Goal: Transaction & Acquisition: Purchase product/service

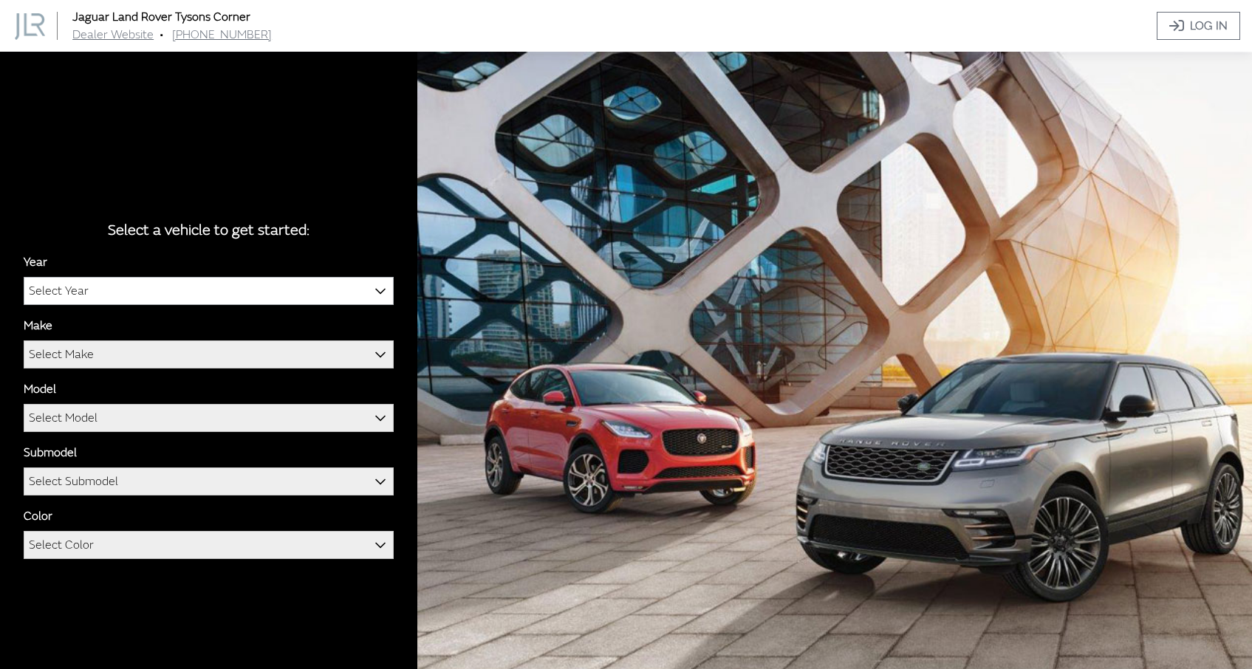
click at [375, 283] on b at bounding box center [375, 283] width 0 height 0
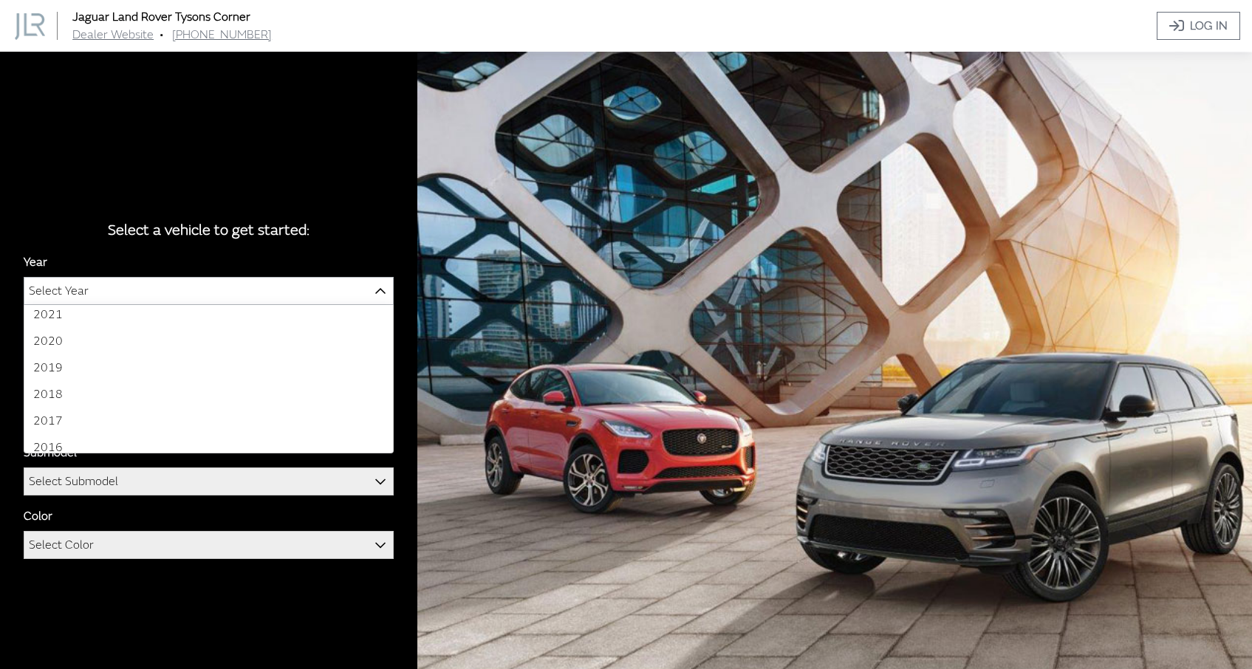
scroll to position [139, 0]
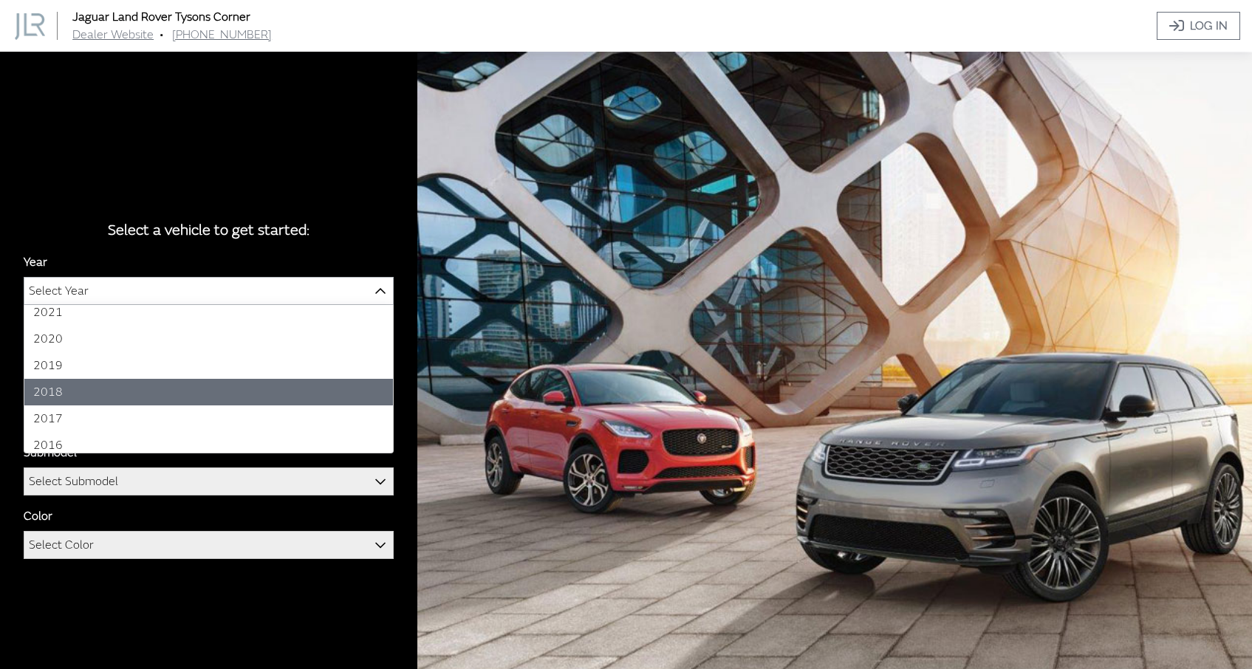
select select "36"
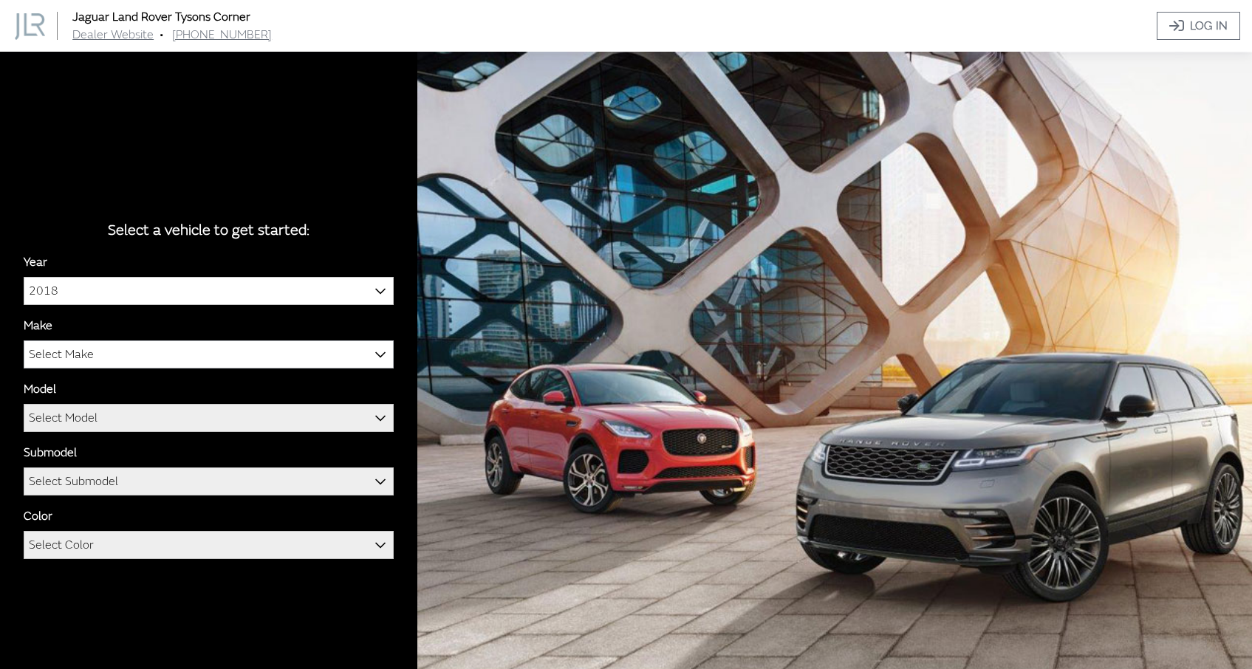
click at [344, 361] on span "Select Make" at bounding box center [208, 354] width 369 height 27
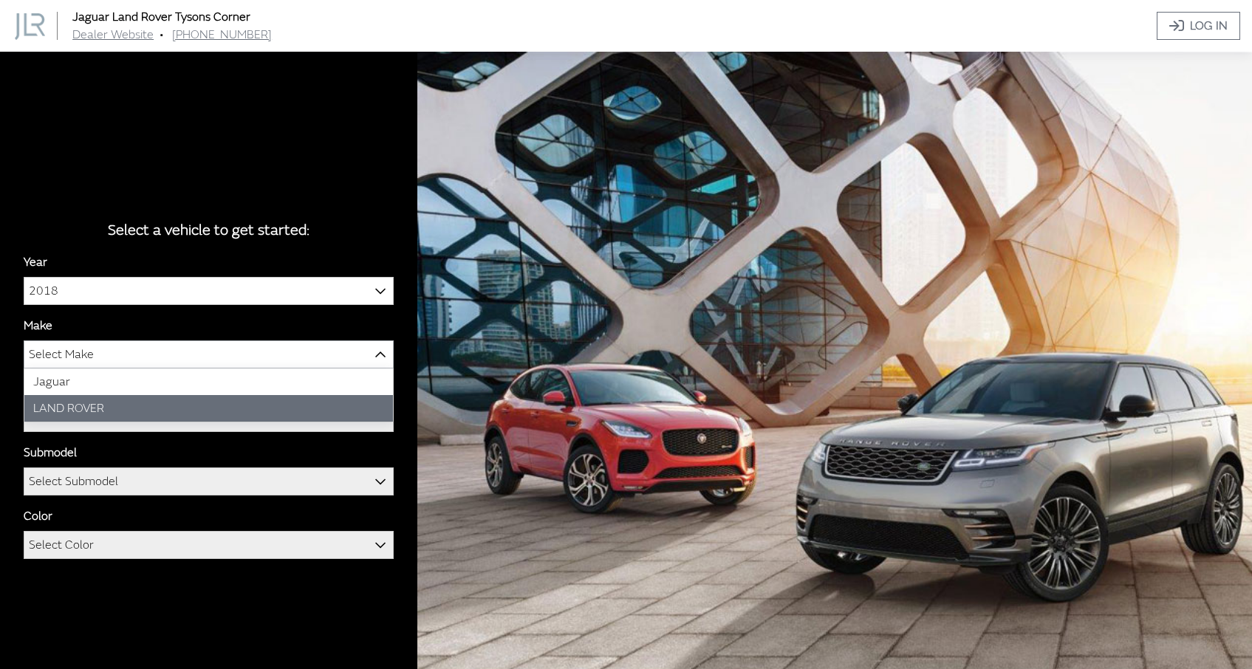
select select "39"
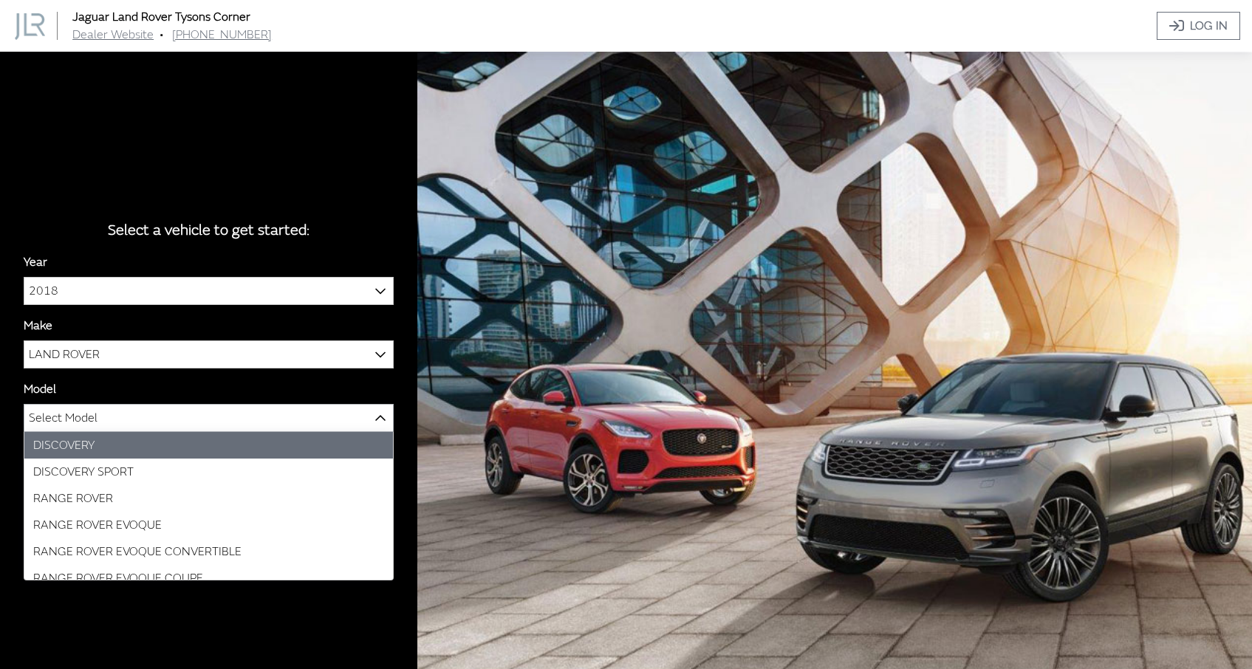
click at [310, 418] on span "Select Model" at bounding box center [208, 418] width 369 height 27
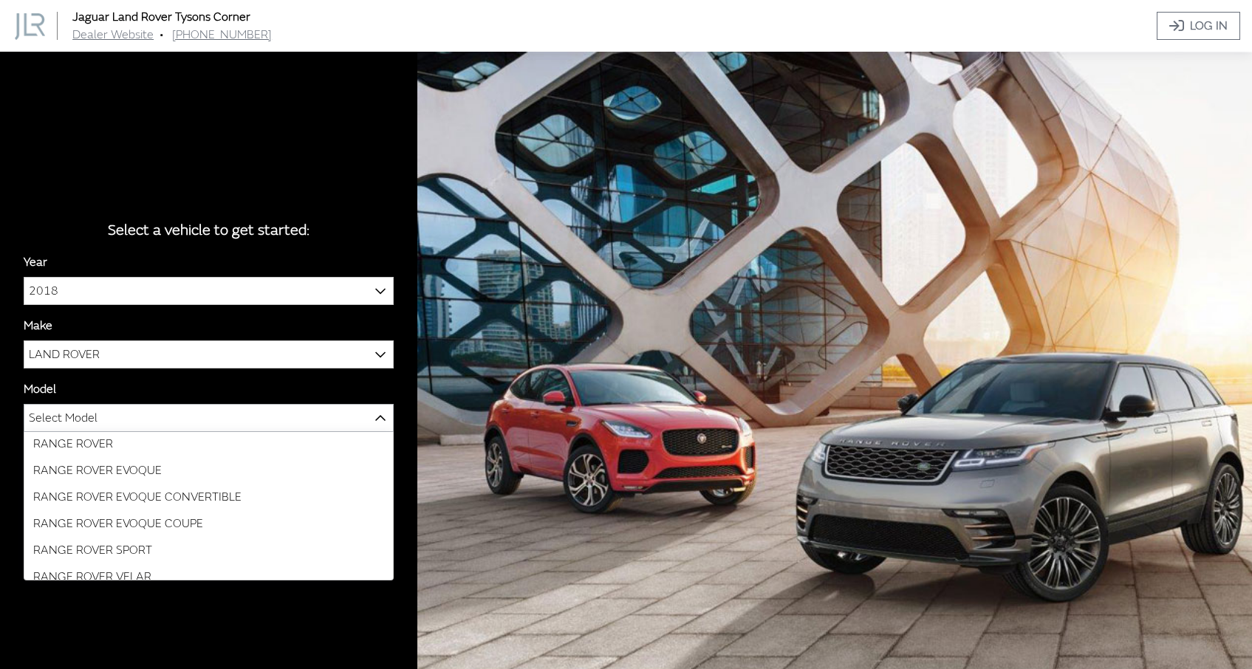
scroll to position [65, 0]
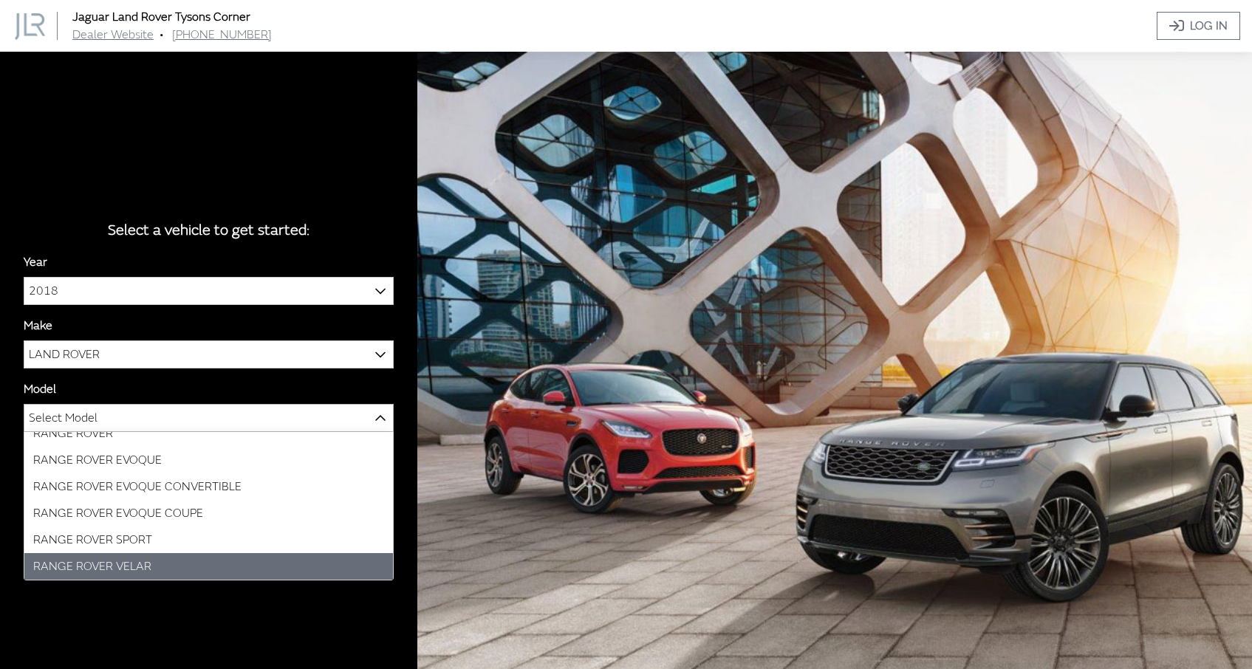
select select "916"
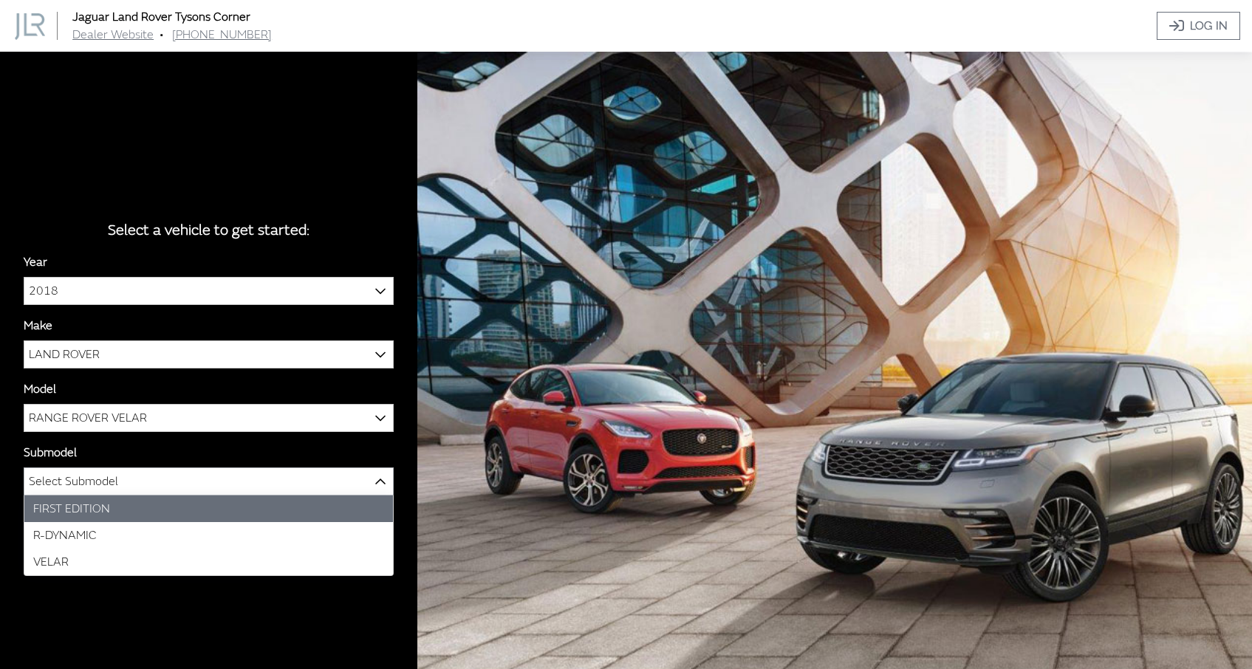
click at [314, 481] on span "Select Submodel" at bounding box center [208, 481] width 369 height 27
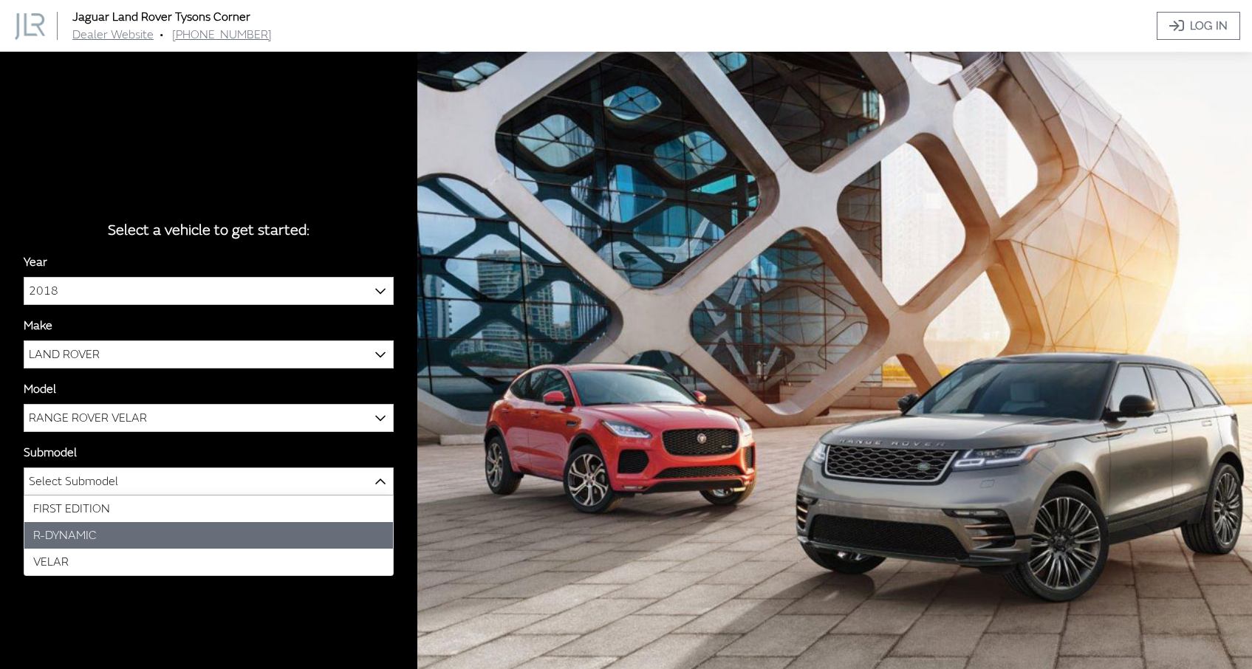
select select "2004"
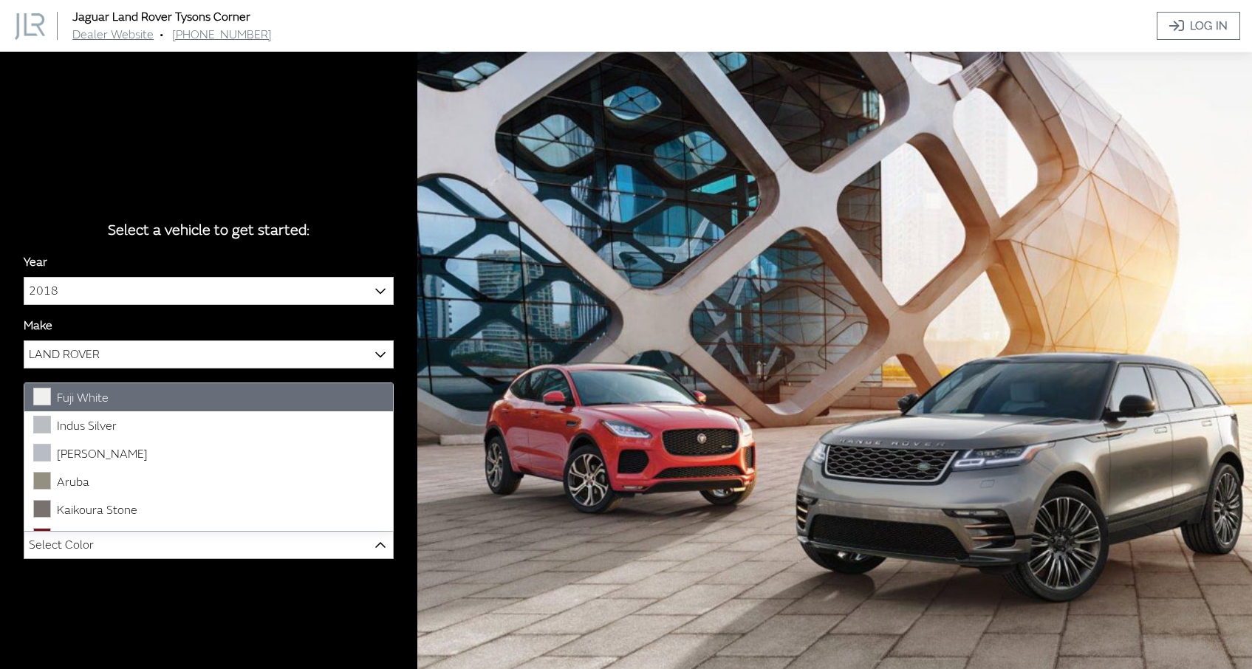
click at [298, 544] on span "Select Color" at bounding box center [208, 545] width 369 height 27
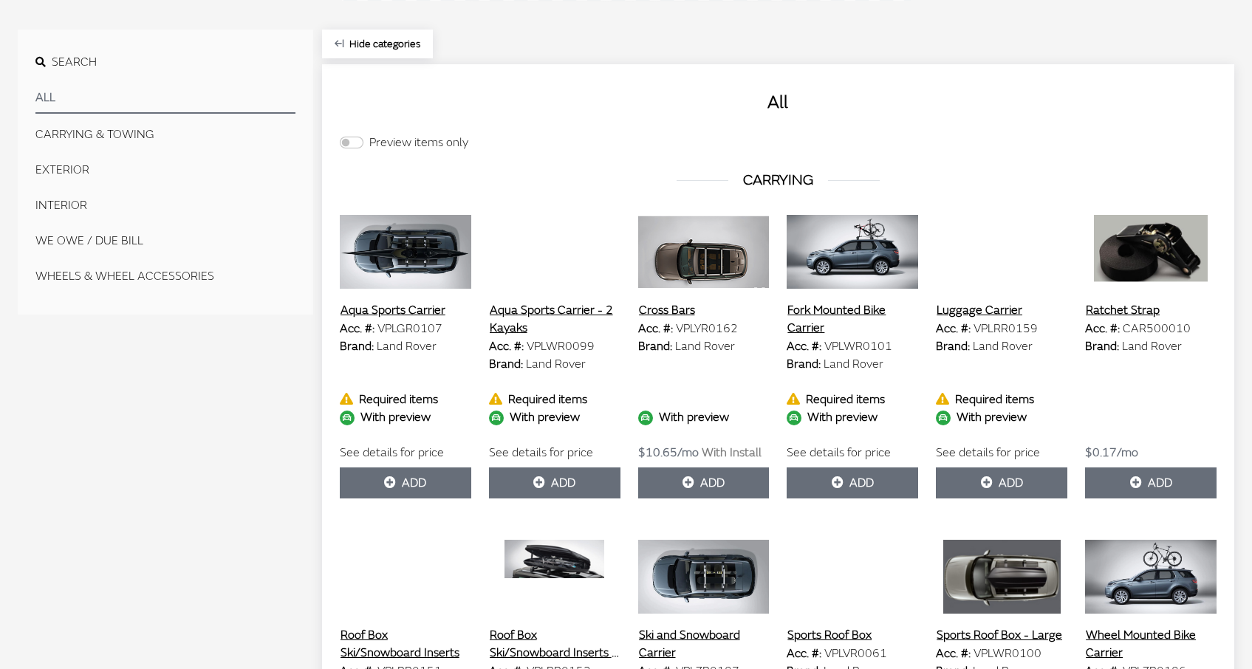
scroll to position [451, 0]
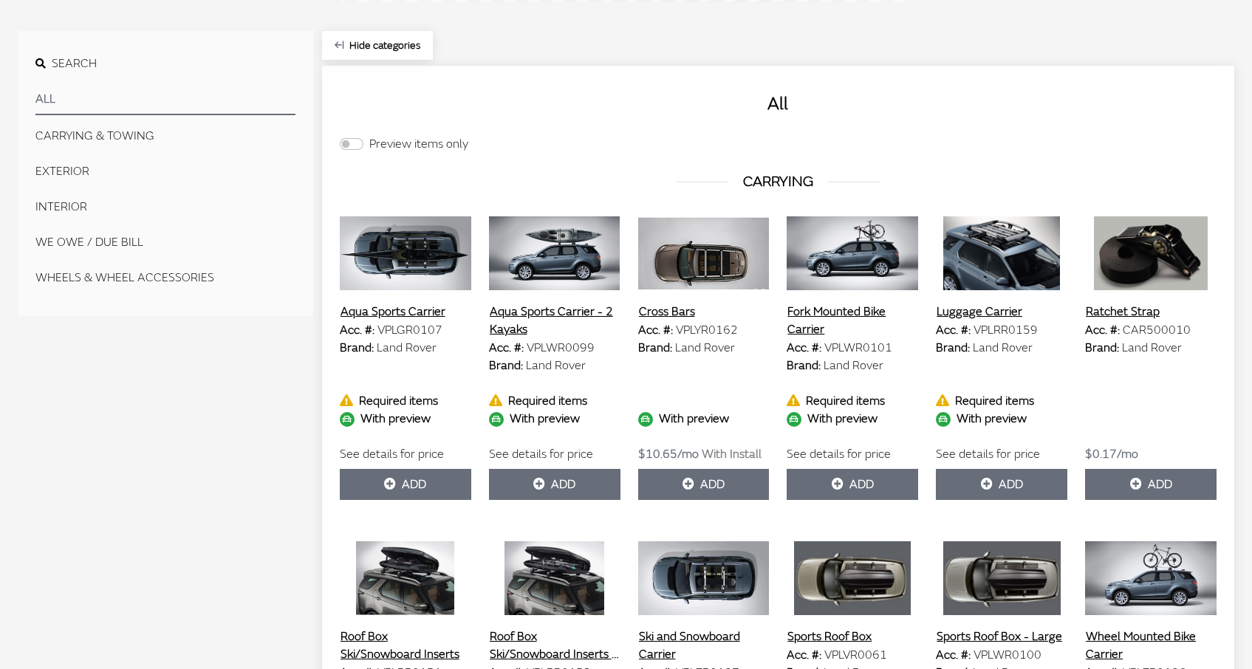
click at [65, 201] on button "INTERIOR" at bounding box center [165, 207] width 260 height 30
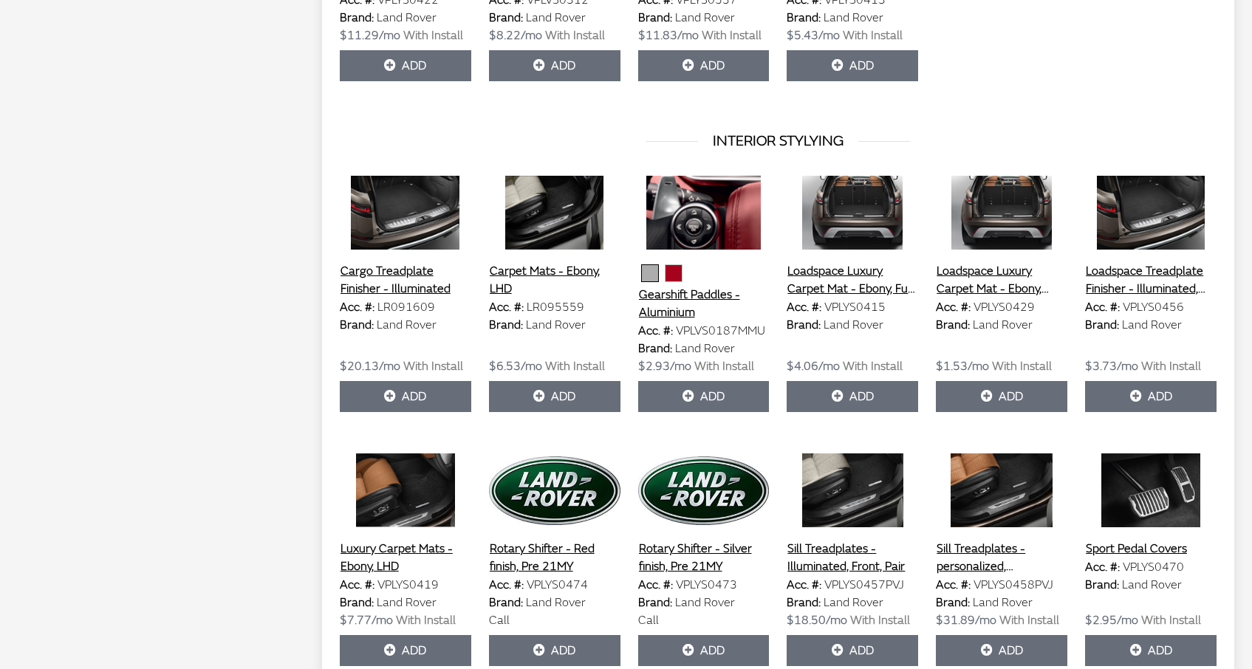
scroll to position [3422, 0]
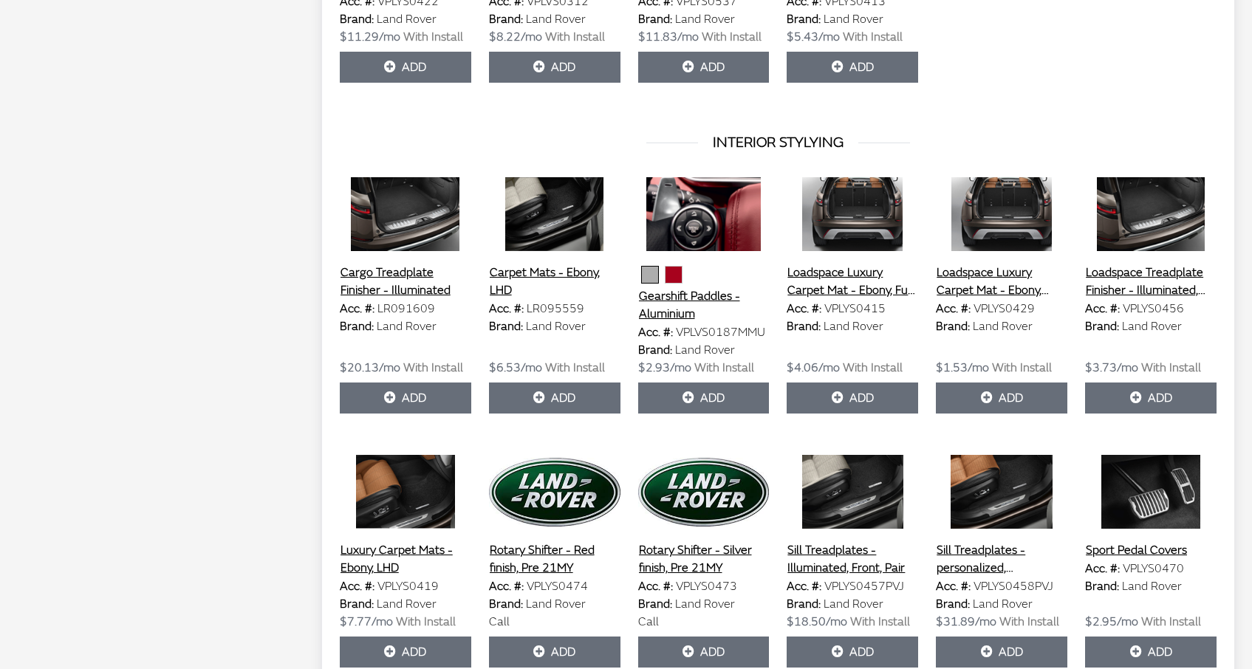
click at [565, 271] on button "Carpet Mats - Ebony, LHD" at bounding box center [555, 281] width 132 height 37
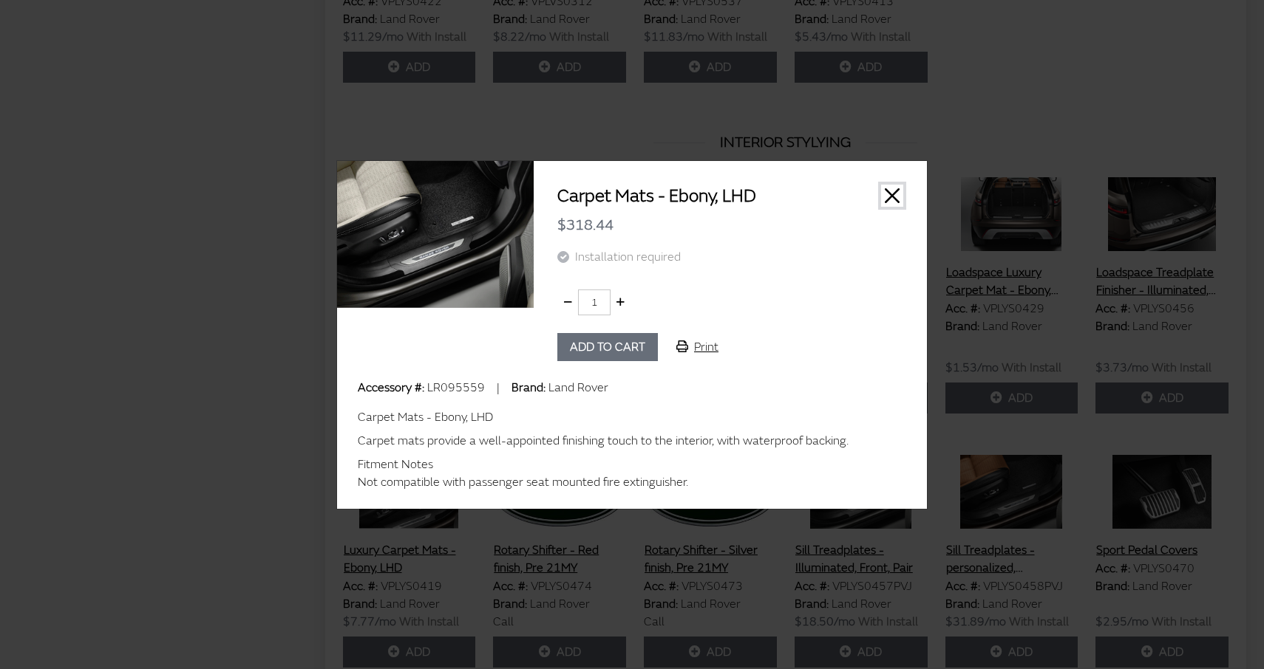
click at [893, 192] on button "Close" at bounding box center [892, 196] width 22 height 22
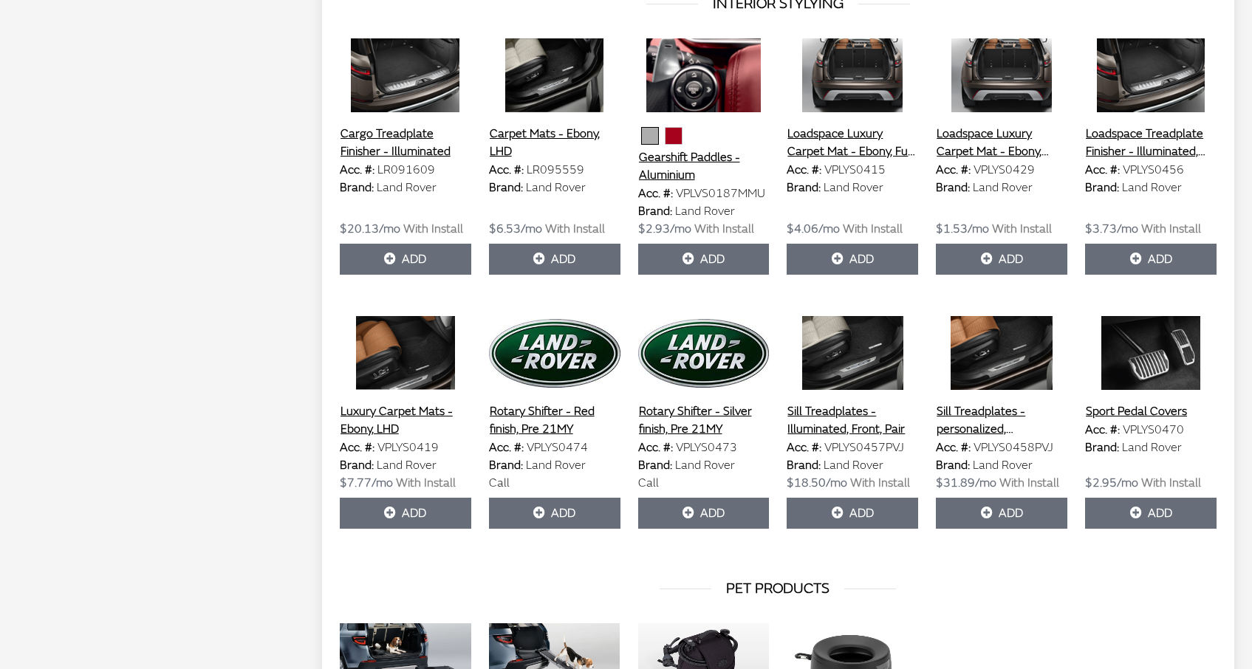
scroll to position [3561, 0]
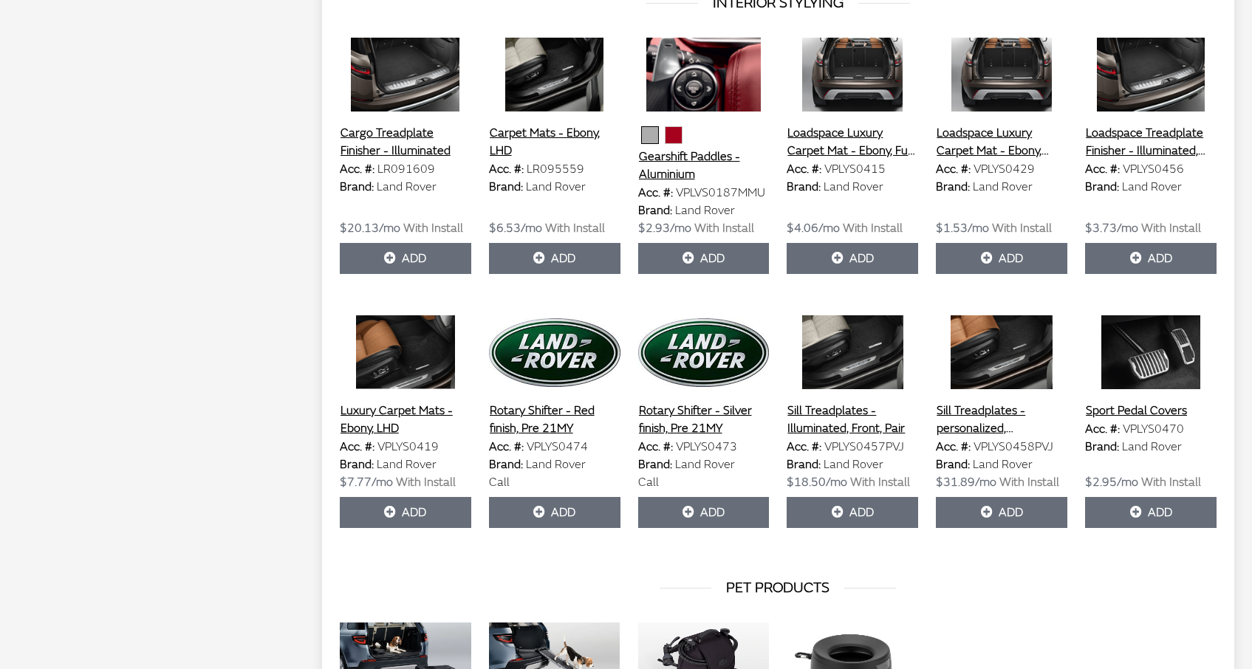
click at [443, 411] on button "Luxury Carpet Mats - Ebony, LHD" at bounding box center [406, 419] width 132 height 37
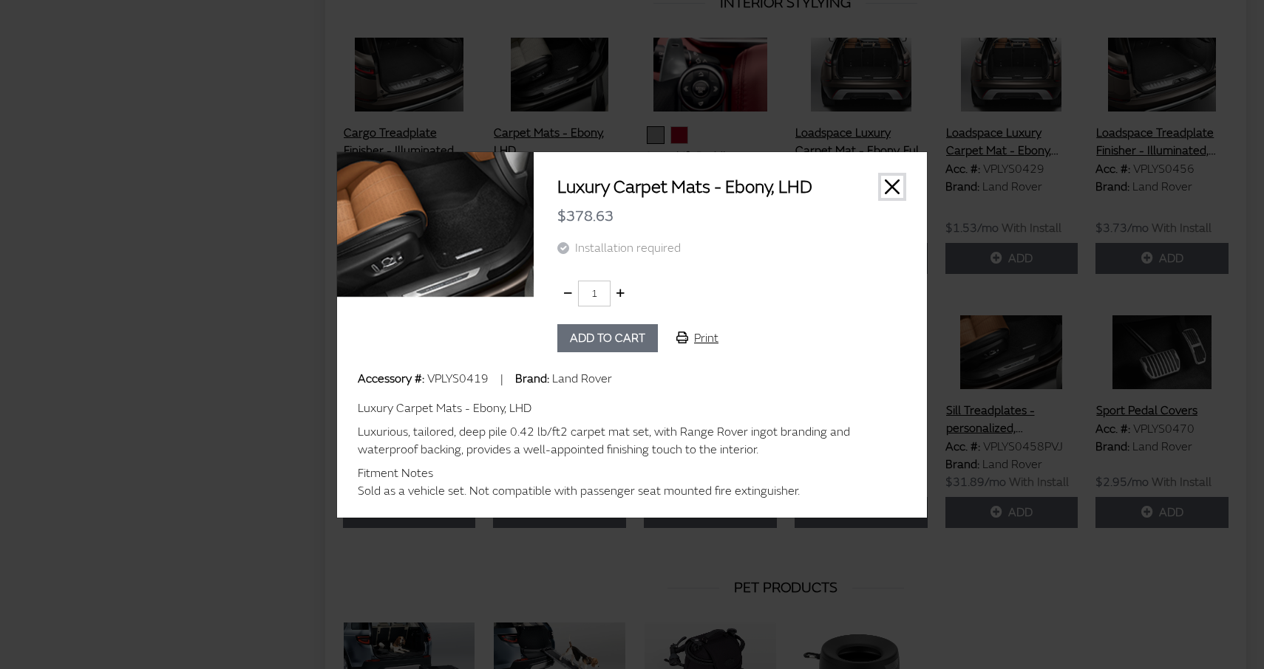
click at [890, 183] on button "Close" at bounding box center [892, 187] width 22 height 22
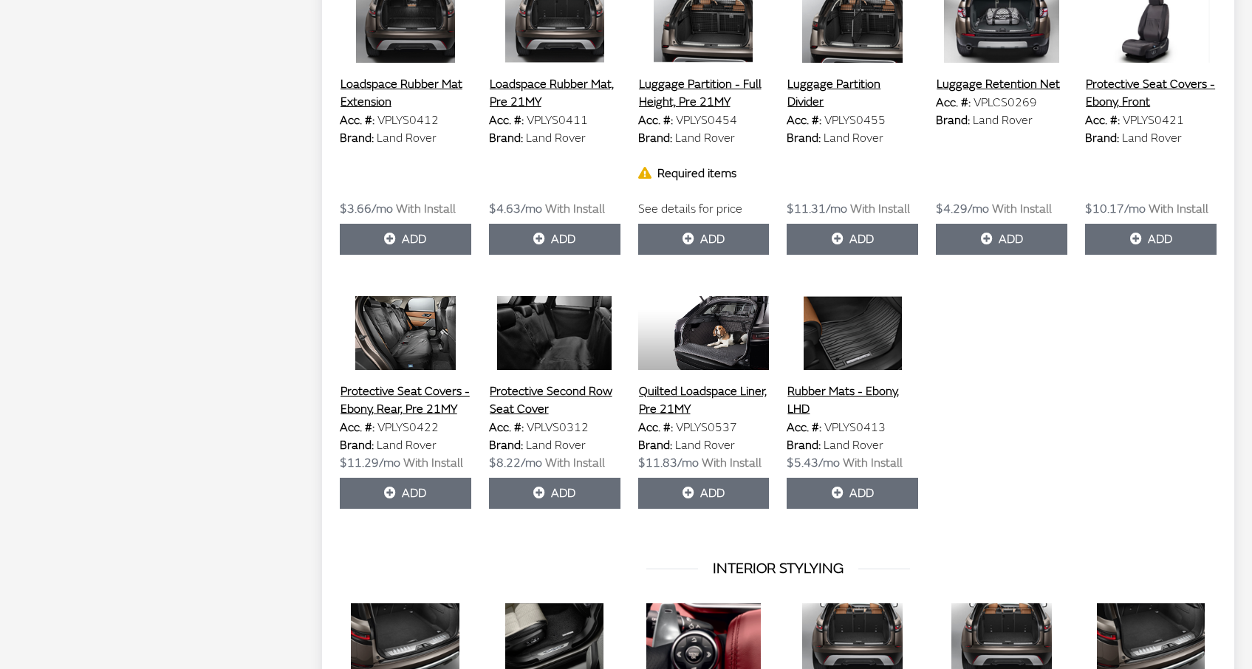
scroll to position [2995, 0]
click at [872, 388] on button "Rubber Mats - Ebony, LHD" at bounding box center [853, 400] width 132 height 37
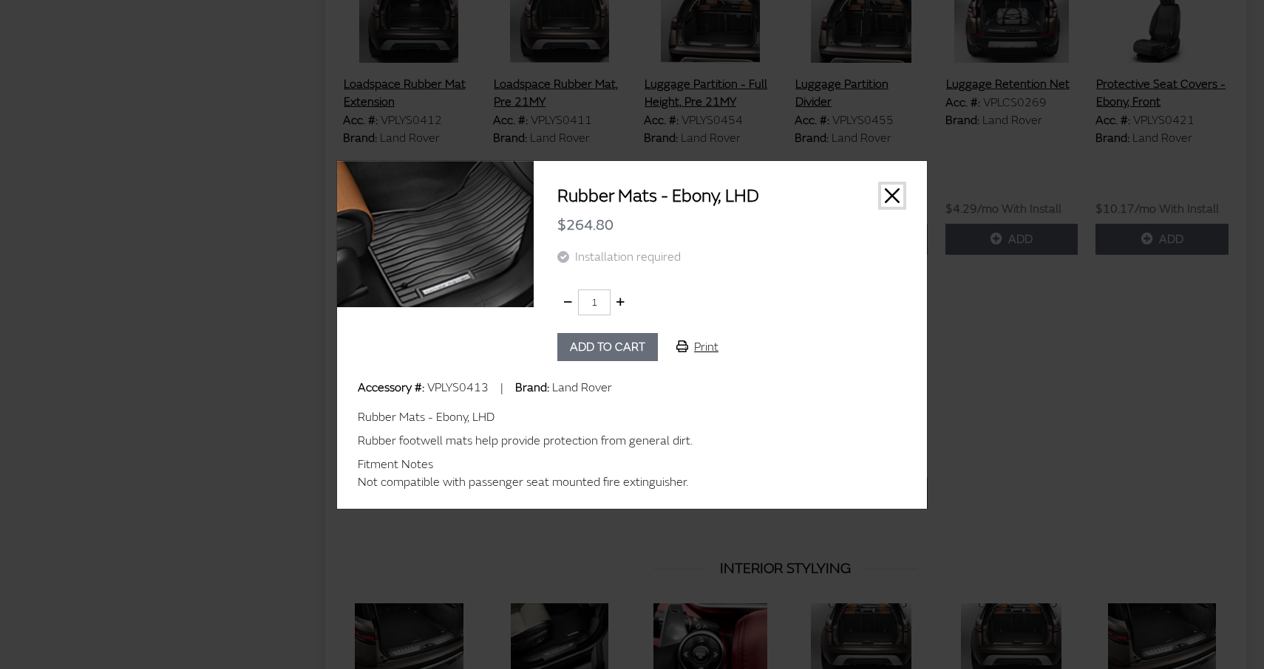
click at [894, 191] on button "Close" at bounding box center [892, 196] width 22 height 22
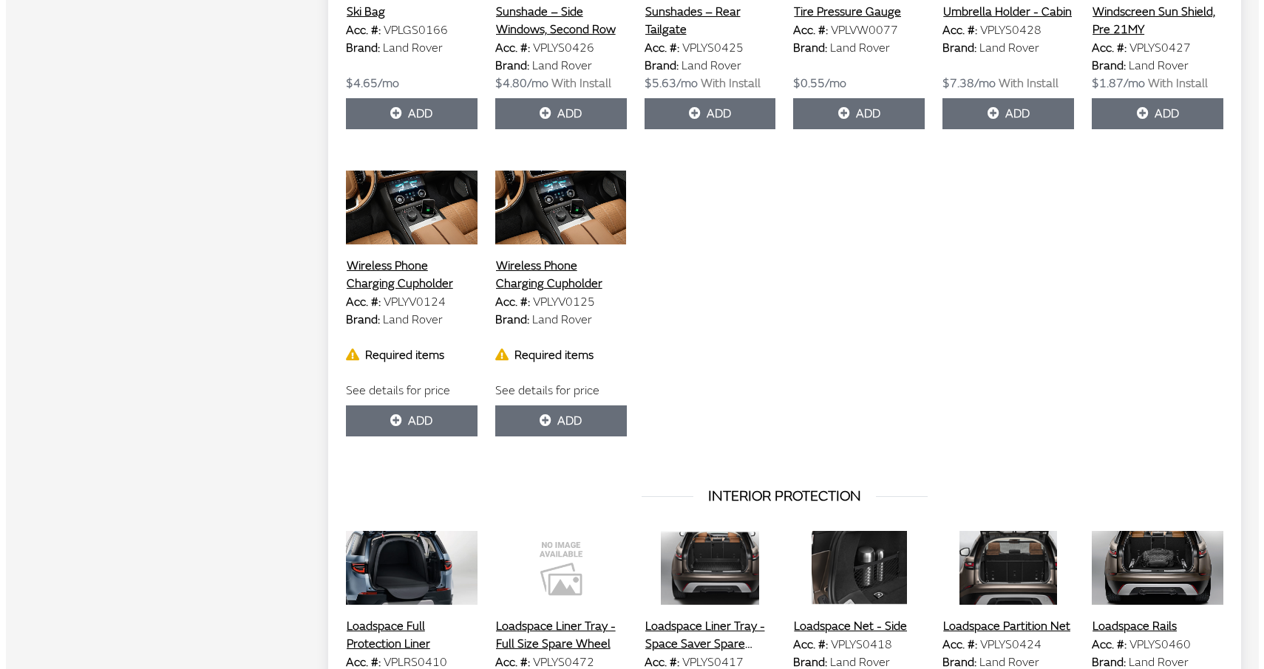
scroll to position [2195, 0]
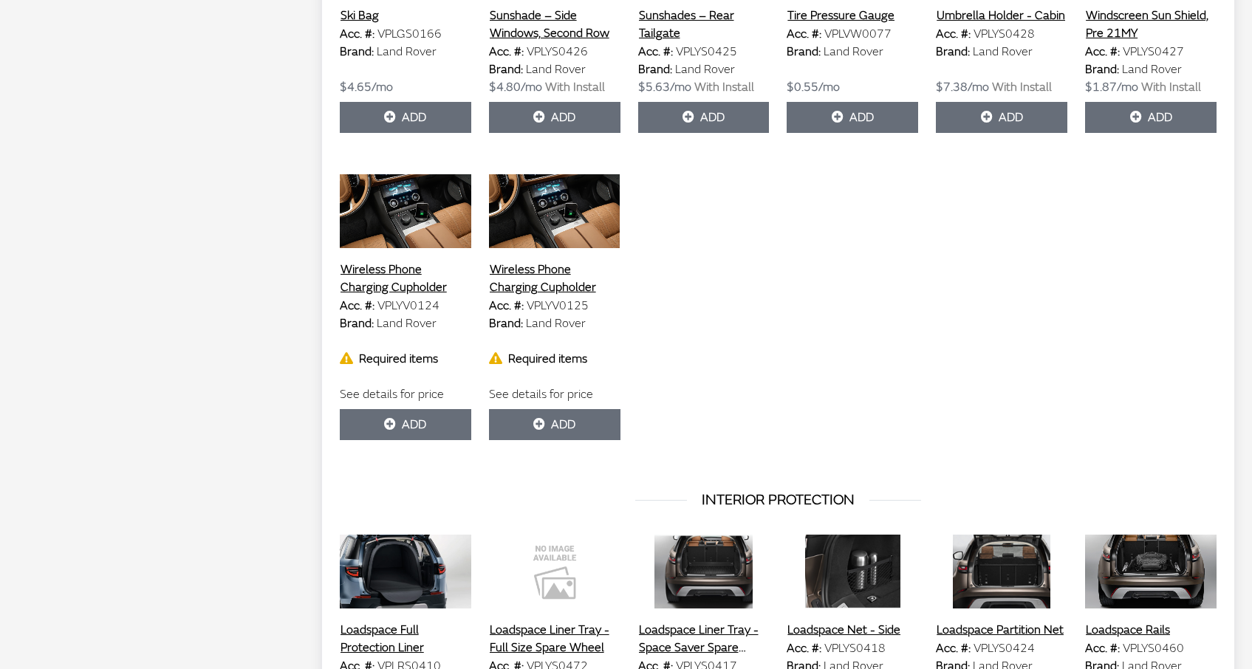
click at [413, 270] on button "Wireless Phone Charging Cupholder" at bounding box center [406, 278] width 132 height 37
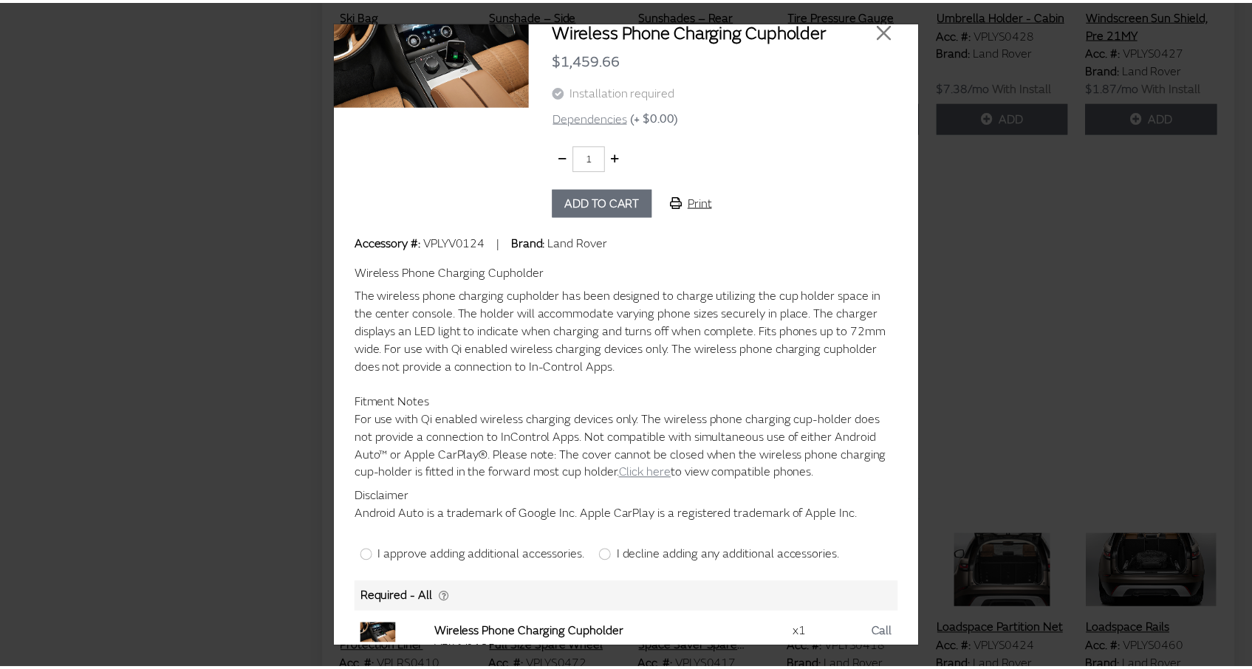
scroll to position [0, 0]
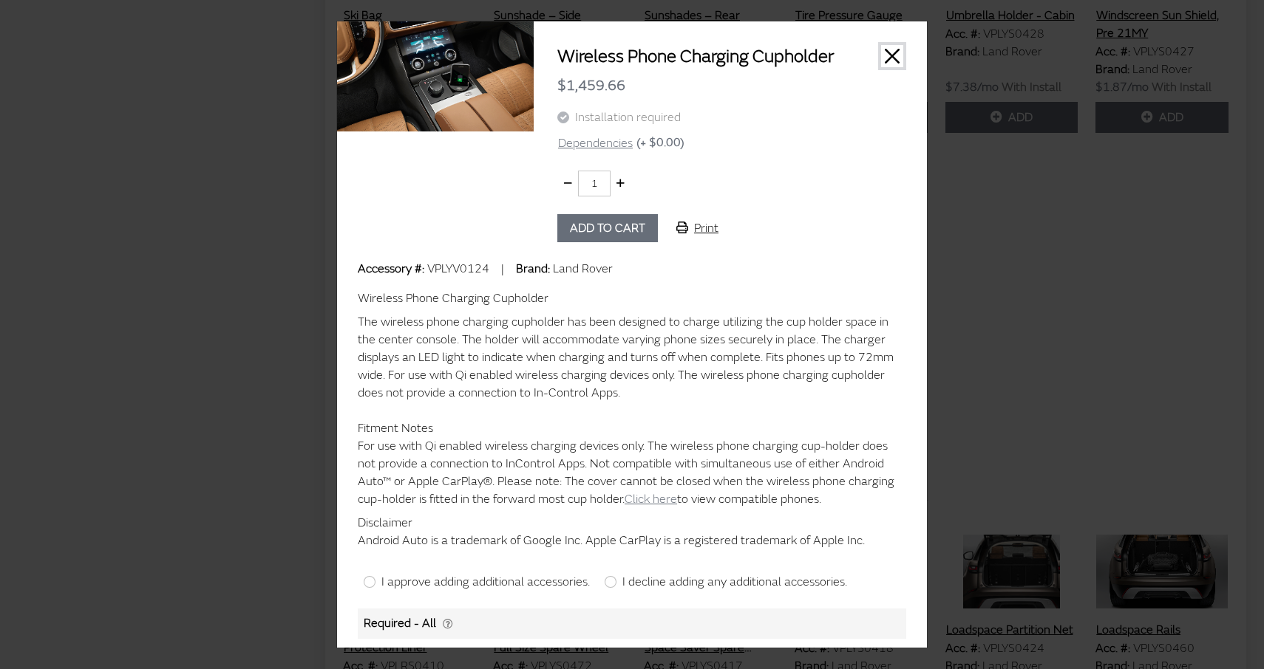
click at [882, 52] on button "Close" at bounding box center [892, 56] width 22 height 22
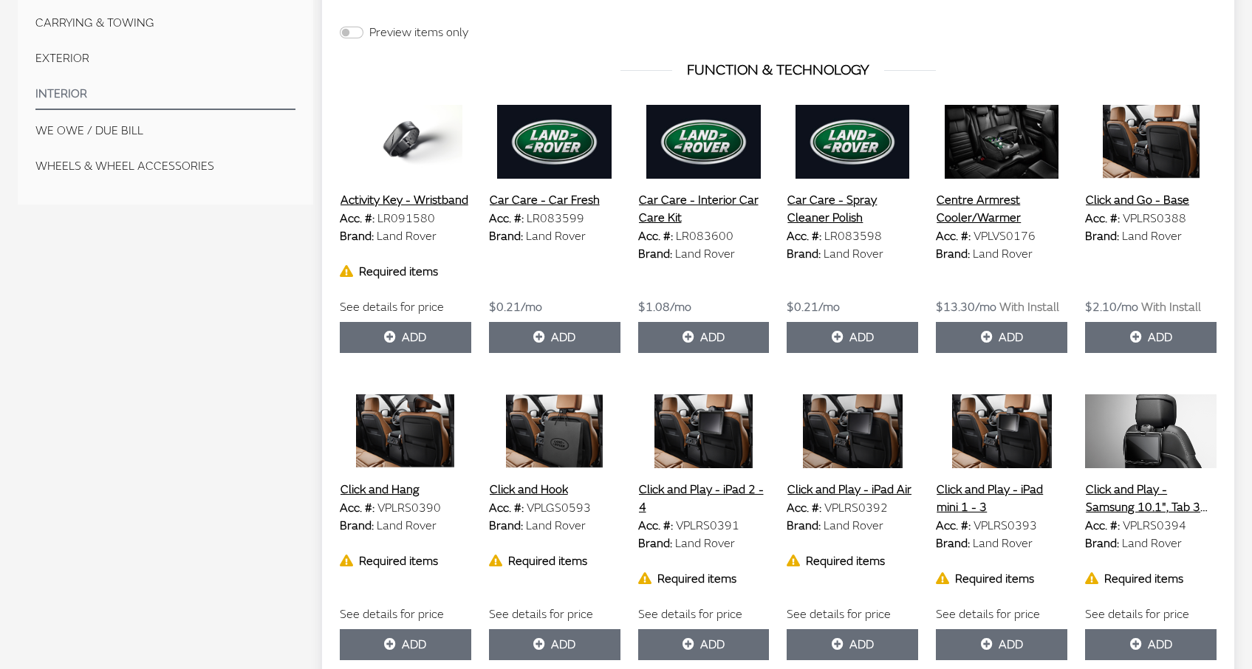
scroll to position [560, 0]
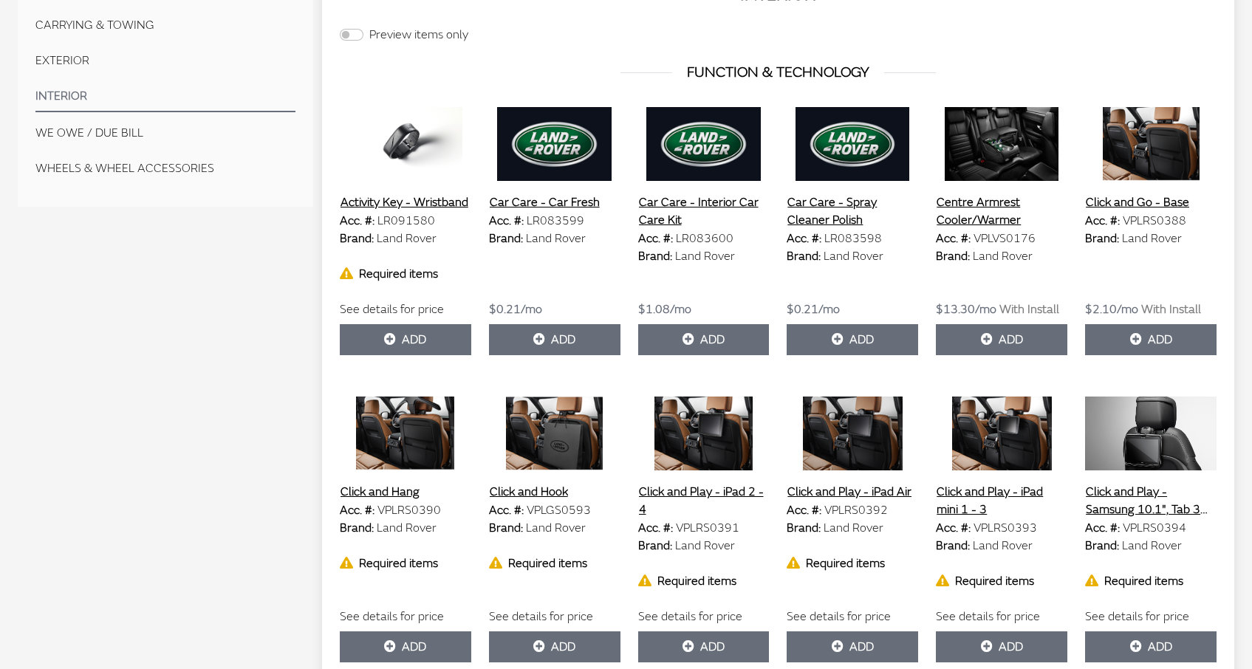
click at [441, 200] on button "Activity Key - Wristband" at bounding box center [404, 202] width 129 height 19
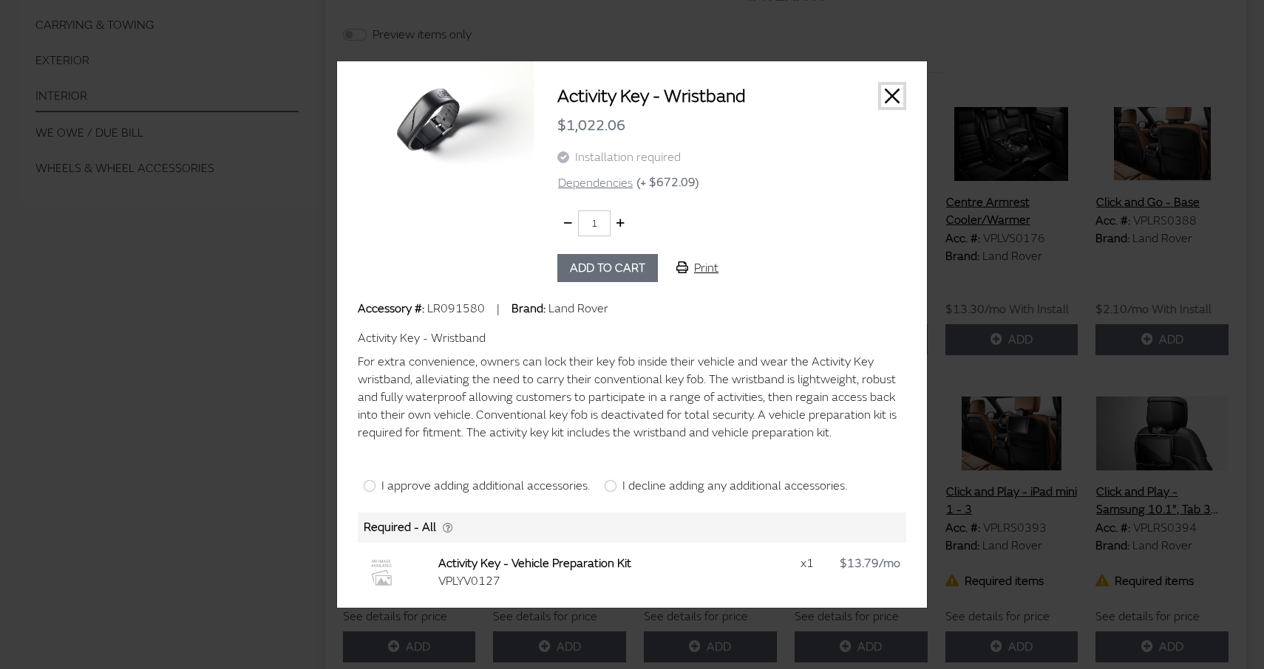
click at [890, 95] on button "Close" at bounding box center [892, 96] width 22 height 22
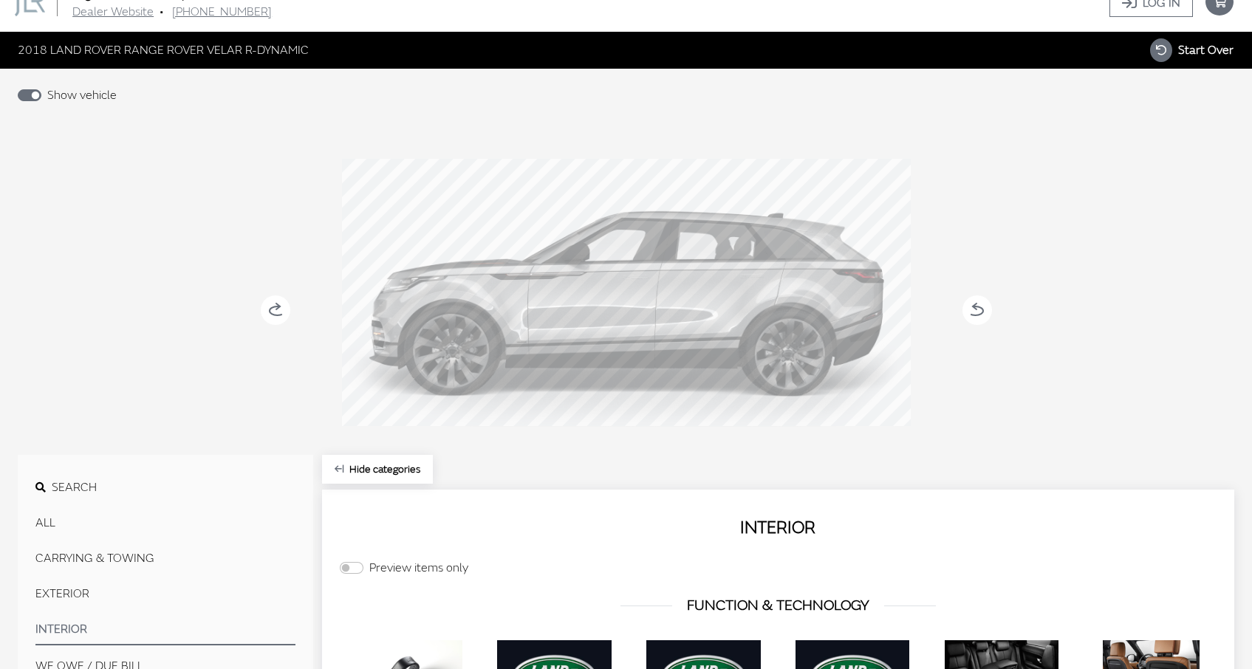
scroll to position [0, 0]
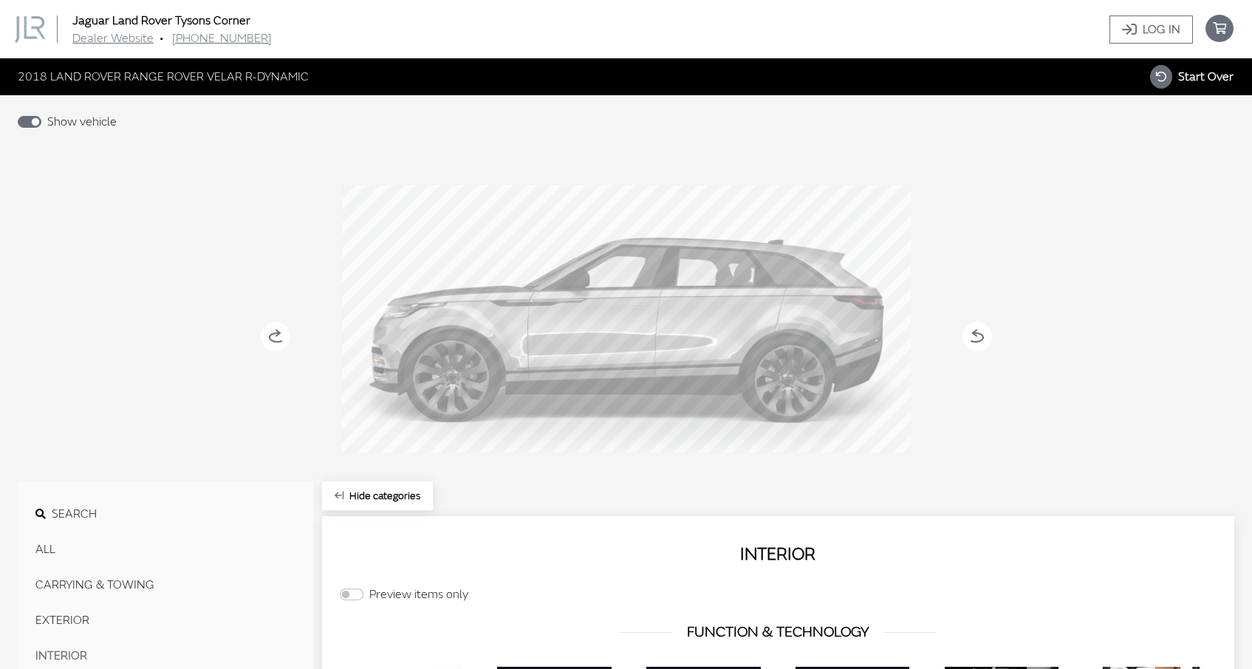
click at [976, 333] on icon at bounding box center [976, 337] width 16 height 9
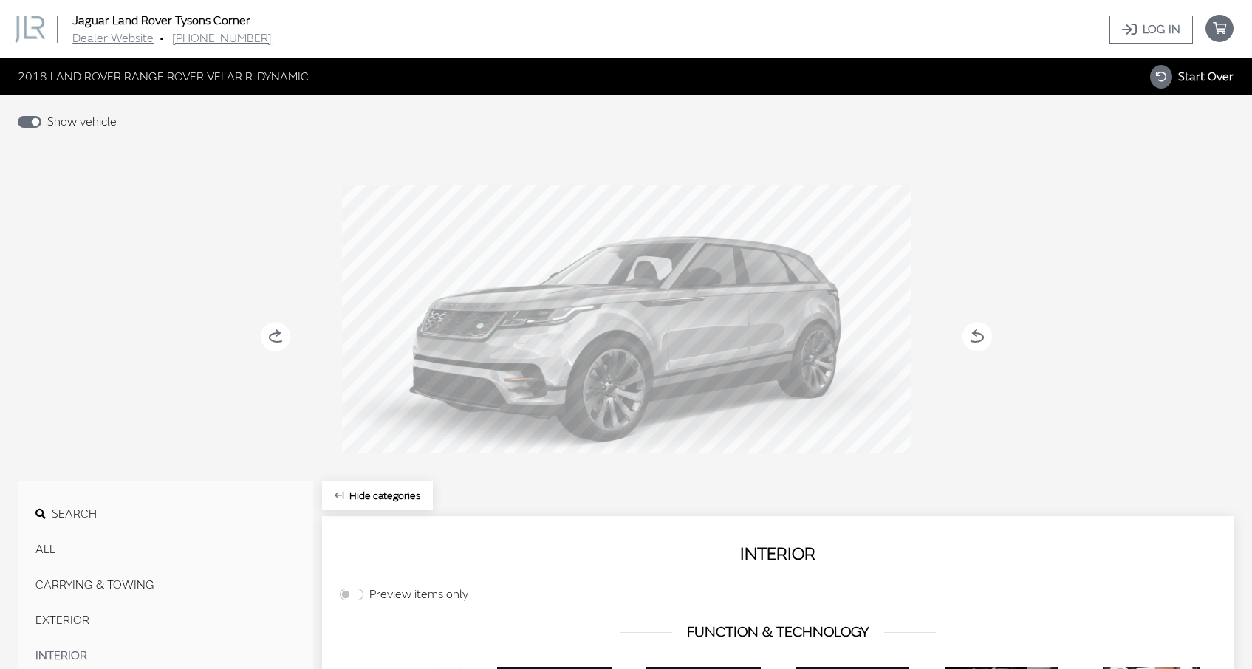
click at [976, 334] on circle at bounding box center [978, 337] width 30 height 30
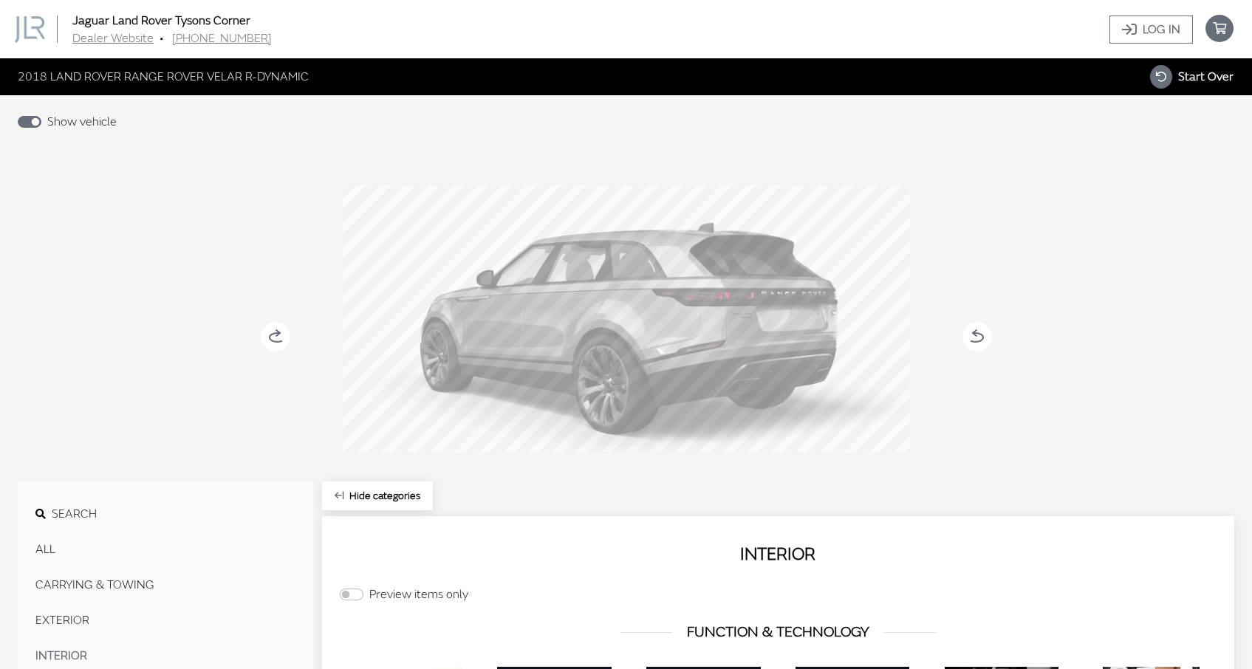
click at [977, 334] on circle at bounding box center [978, 337] width 30 height 30
